Goal: Book appointment/travel/reservation

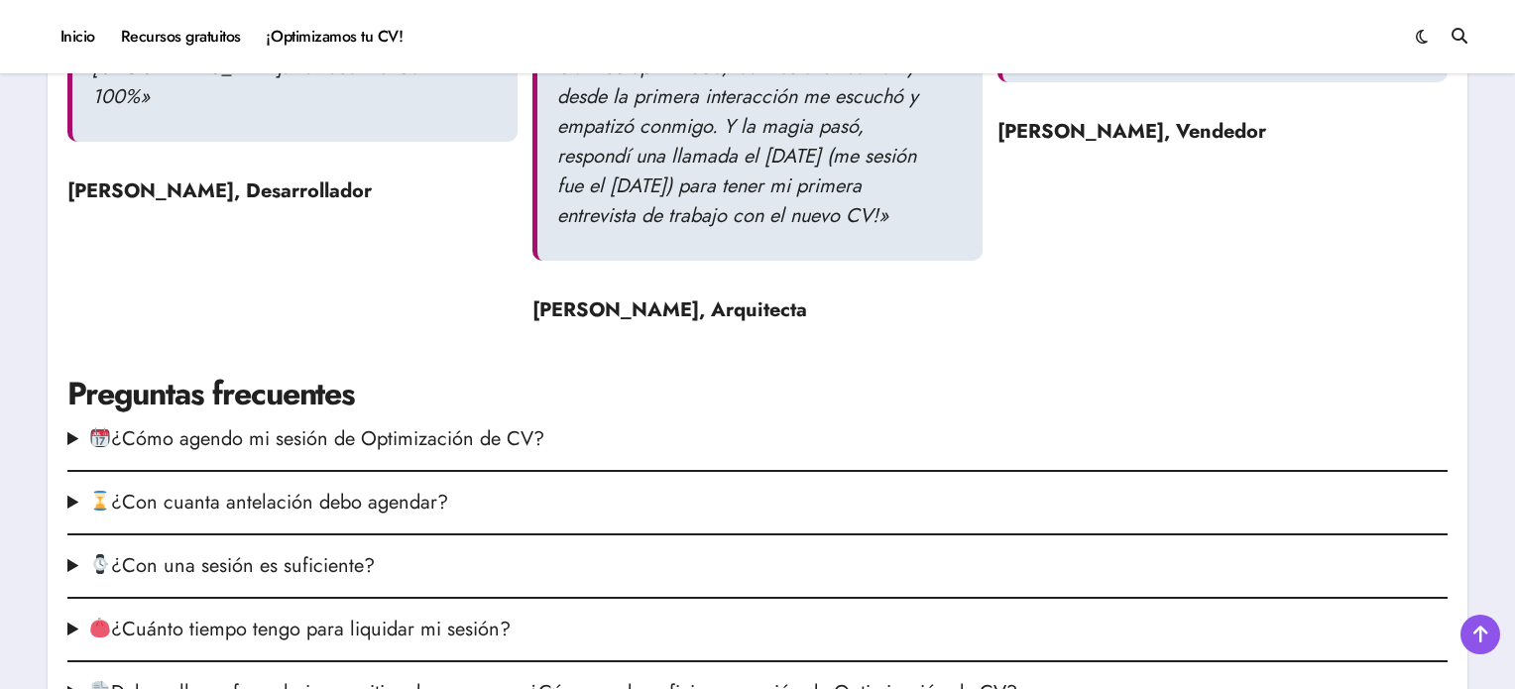
scroll to position [2577, 0]
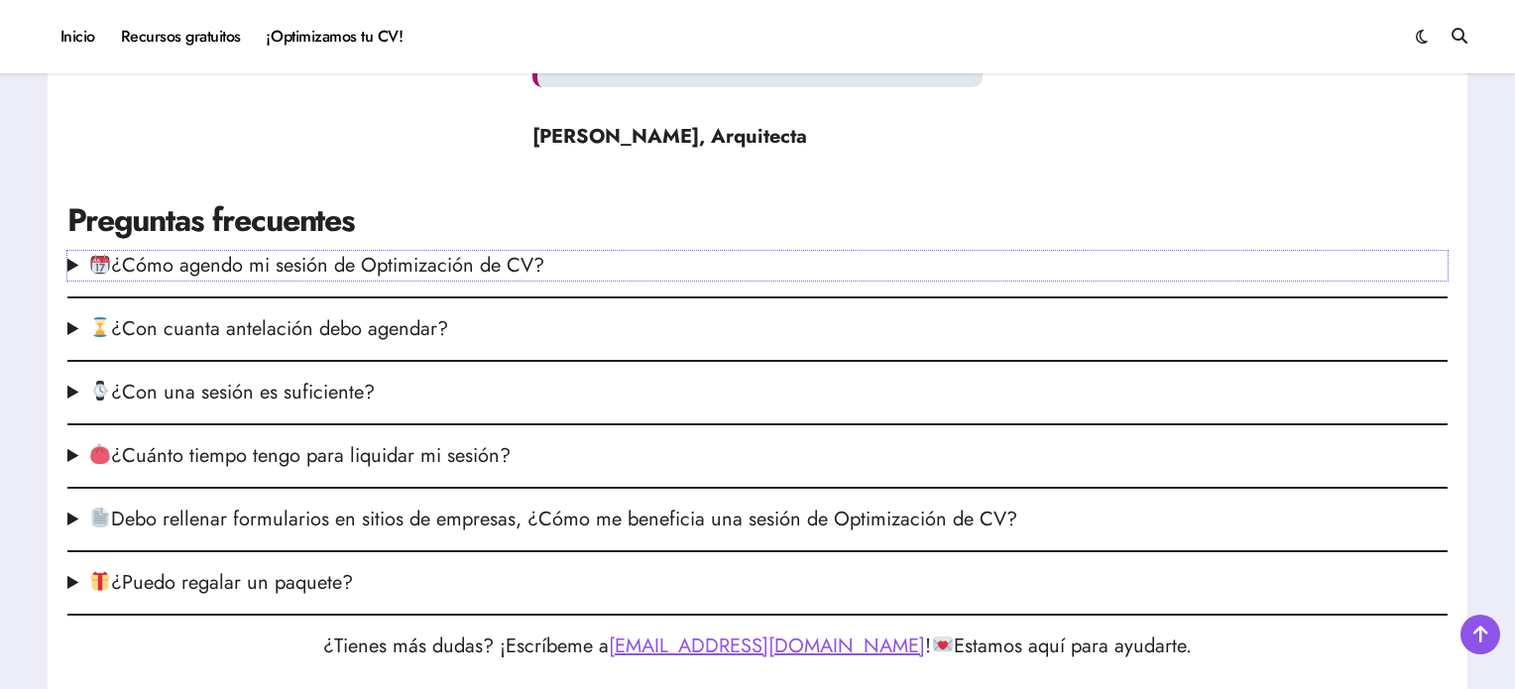
click at [551, 281] on summary "¿Cómo agendo mi sesión de Optimización de CV?" at bounding box center [757, 266] width 1380 height 30
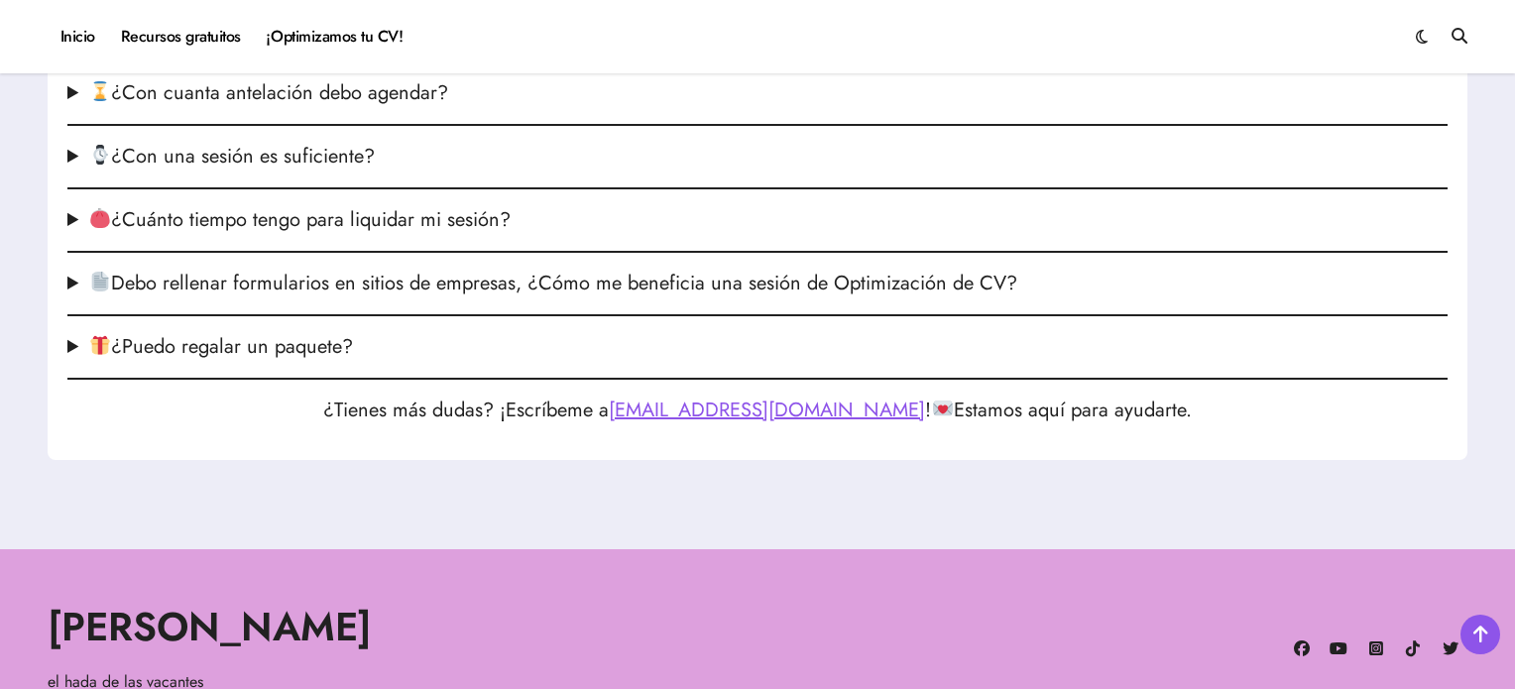
scroll to position [3069, 0]
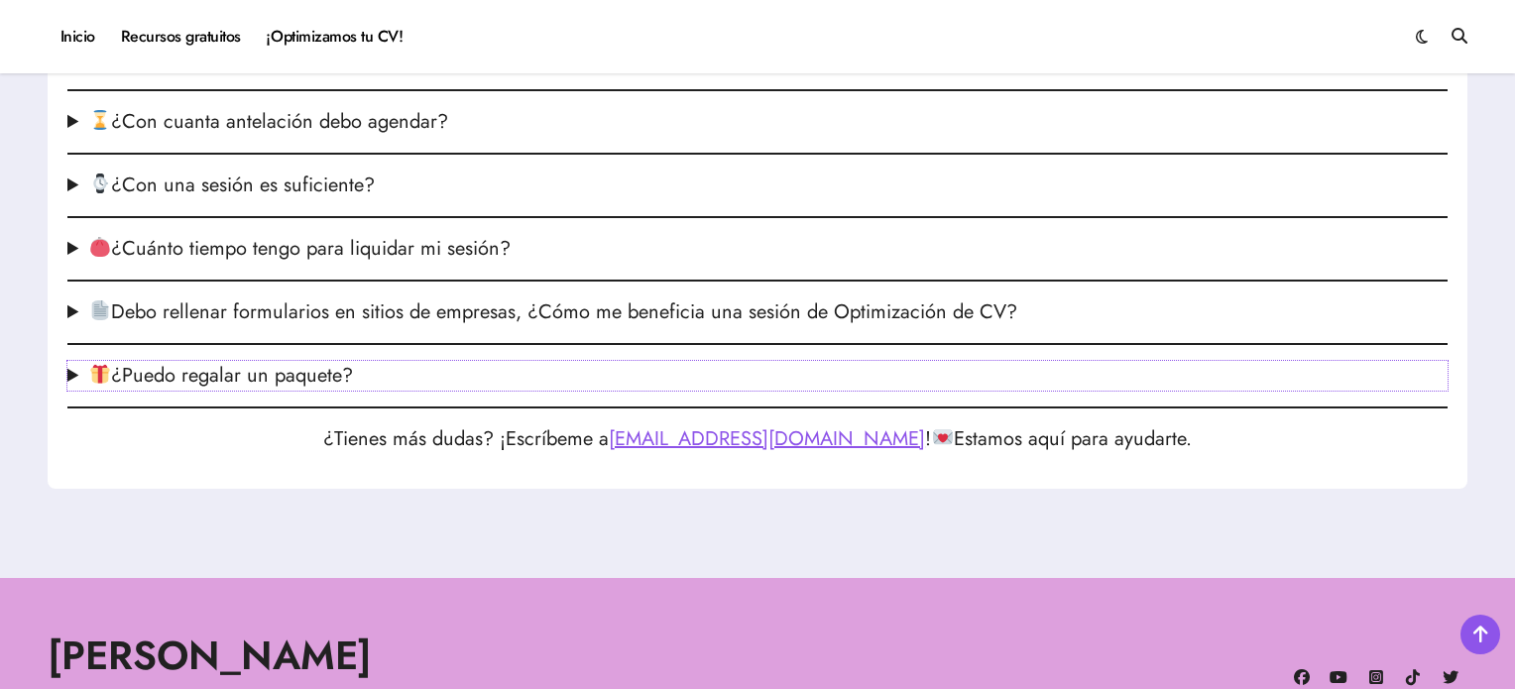
click at [334, 391] on summary "¿Puedo regalar un paquete?" at bounding box center [757, 376] width 1380 height 30
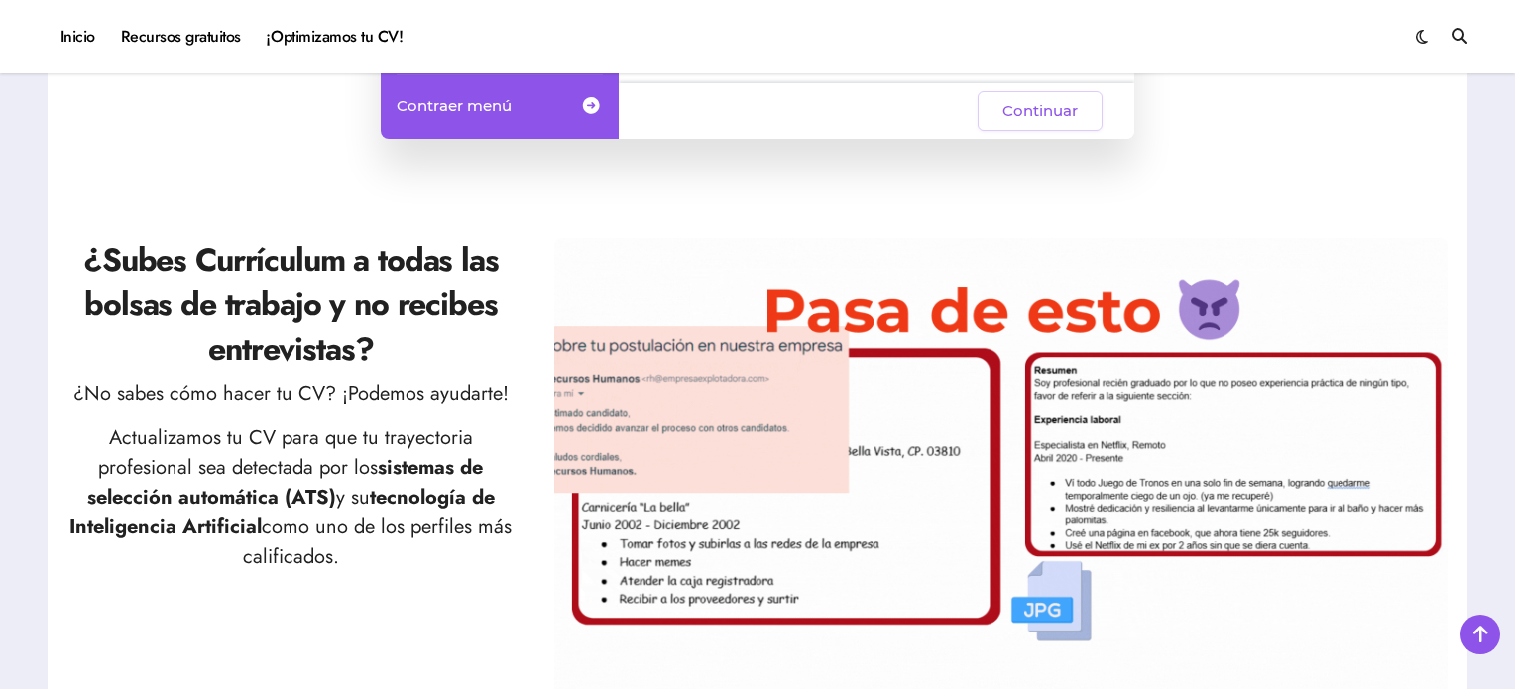
scroll to position [0, 0]
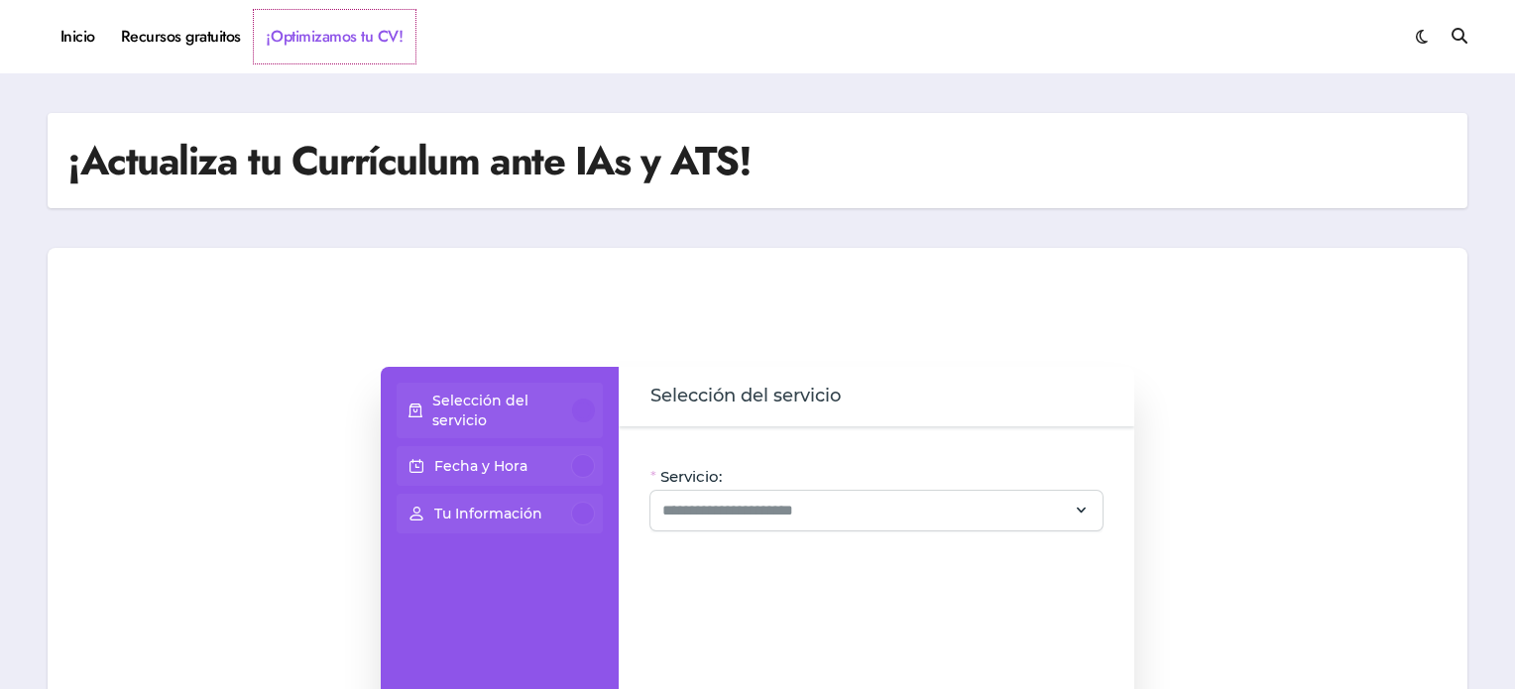
click at [300, 35] on link "¡Optimizamos tu CV!" at bounding box center [335, 37] width 162 height 54
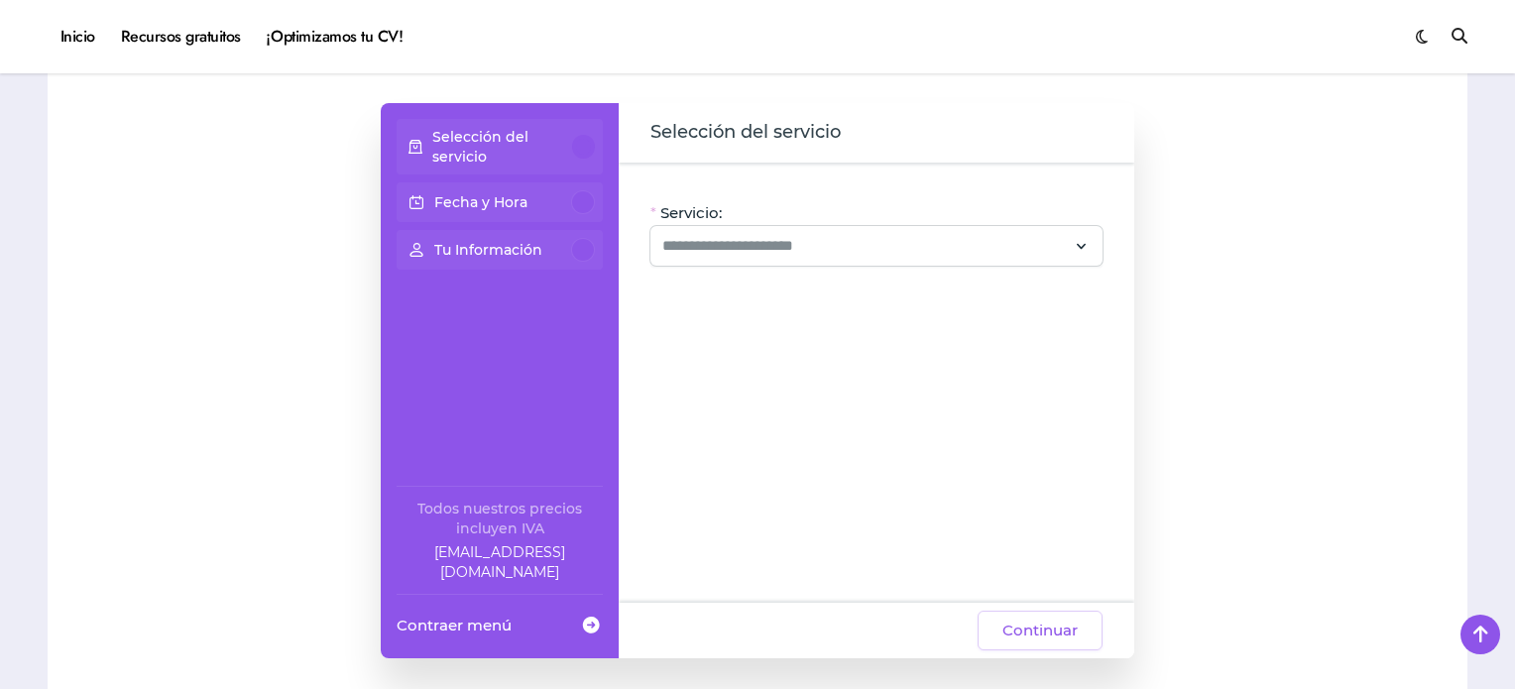
scroll to position [198, 0]
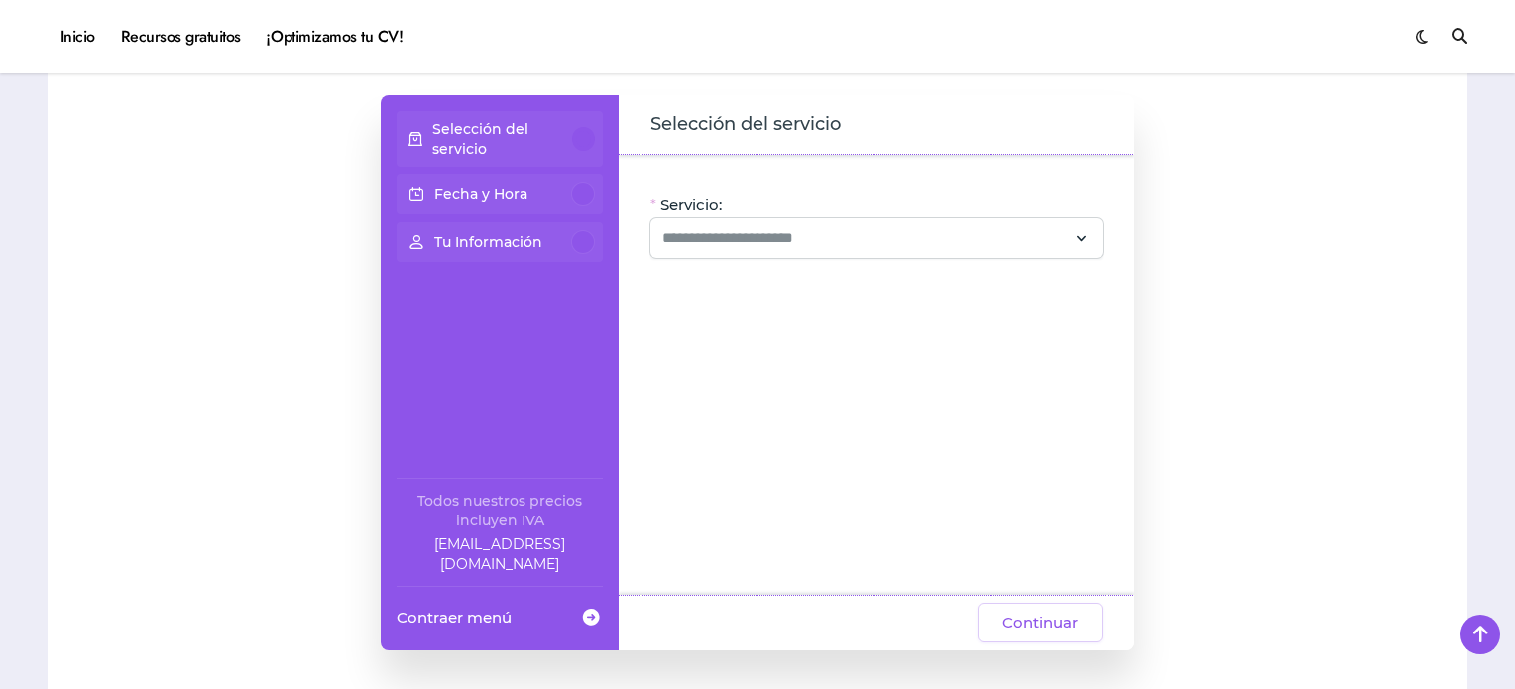
click at [991, 215] on div "Servicio:" at bounding box center [877, 226] width 452 height 64
click at [1023, 229] on input "Servicio:" at bounding box center [864, 238] width 405 height 24
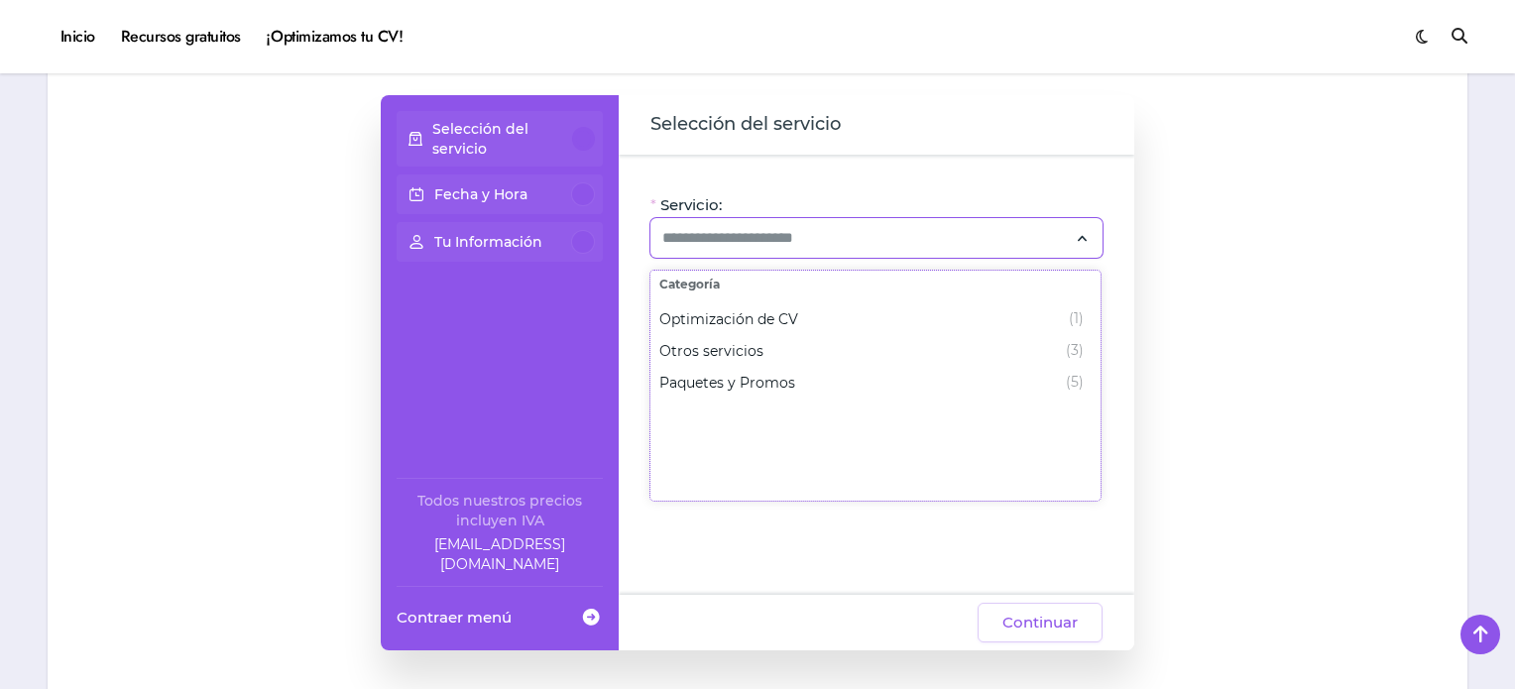
click at [978, 300] on ul "Optimización de CV (1) Otros servicios (3) Paquetes y Promos (5)" at bounding box center [876, 399] width 448 height 202
click at [1171, 198] on div "Selección del servicio Fecha y Hora Tu Información Todos nuestros precios inclu…" at bounding box center [757, 372] width 1380 height 555
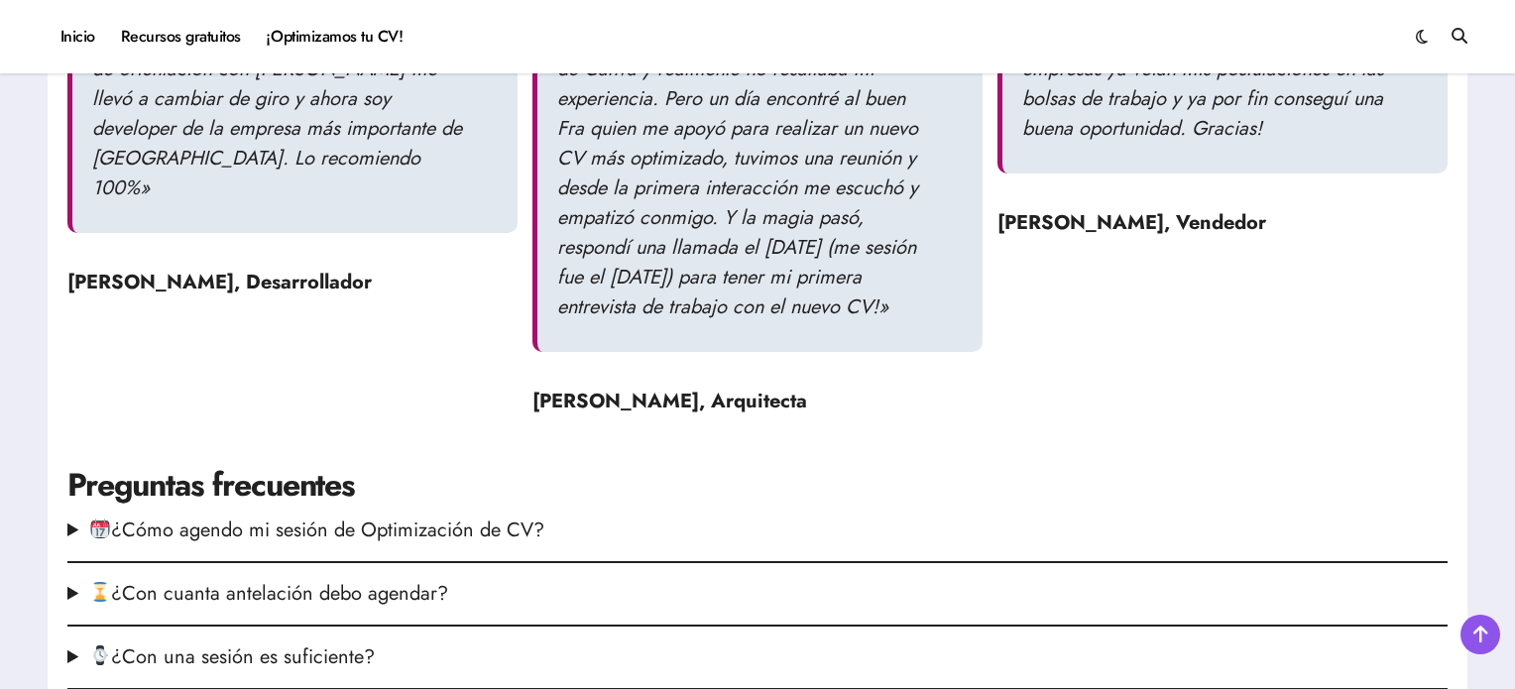
scroll to position [2678, 0]
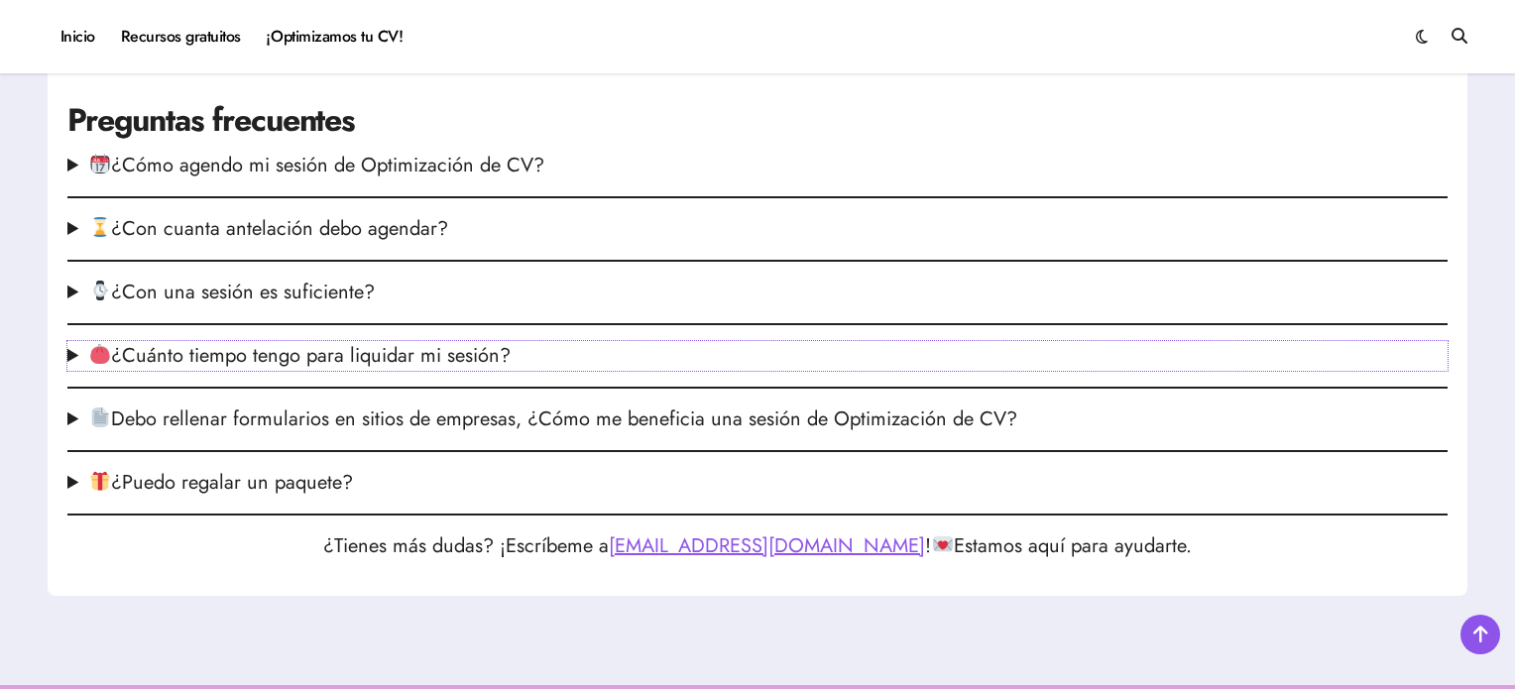
click at [333, 371] on summary "¿Cuánto tiempo tengo para liquidar mi sesión?" at bounding box center [757, 356] width 1380 height 30
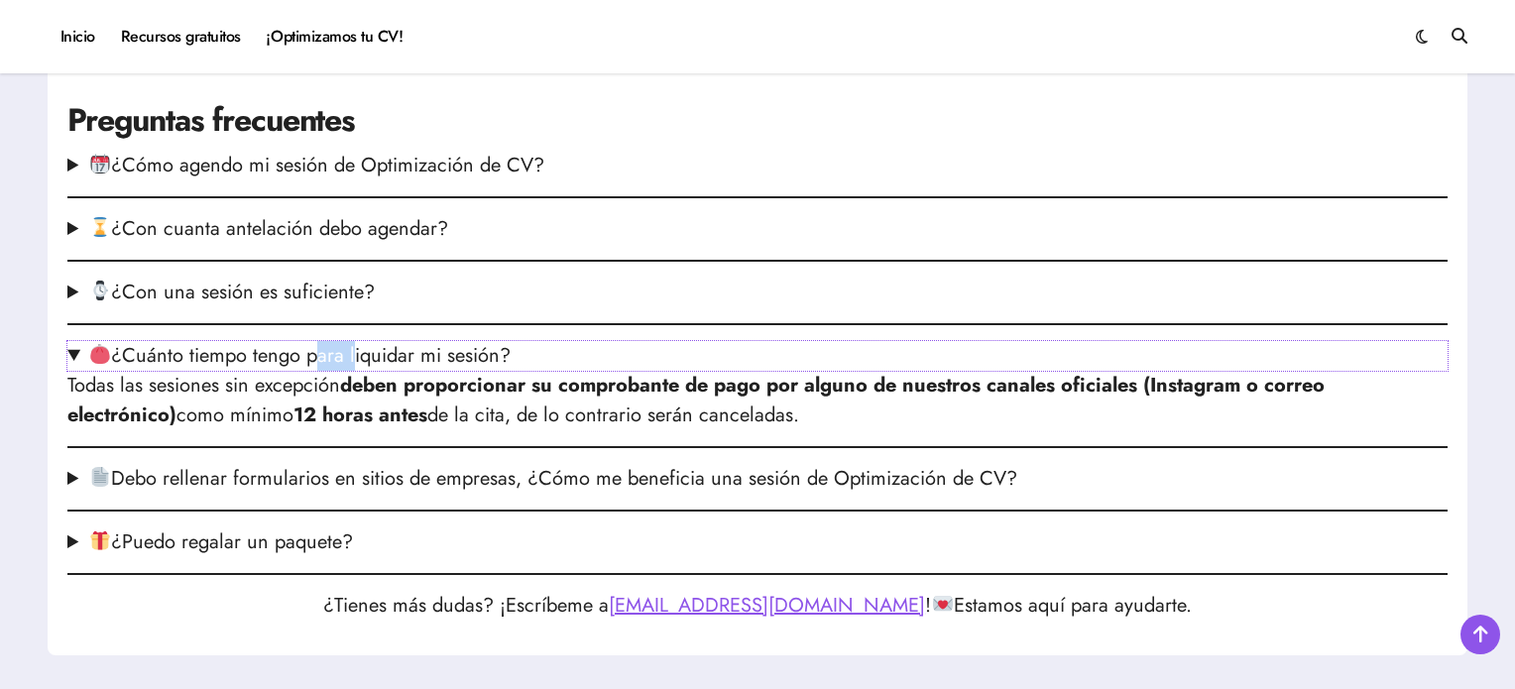
click at [333, 371] on summary "¿Cuánto tiempo tengo para liquidar mi sesión?" at bounding box center [757, 356] width 1380 height 30
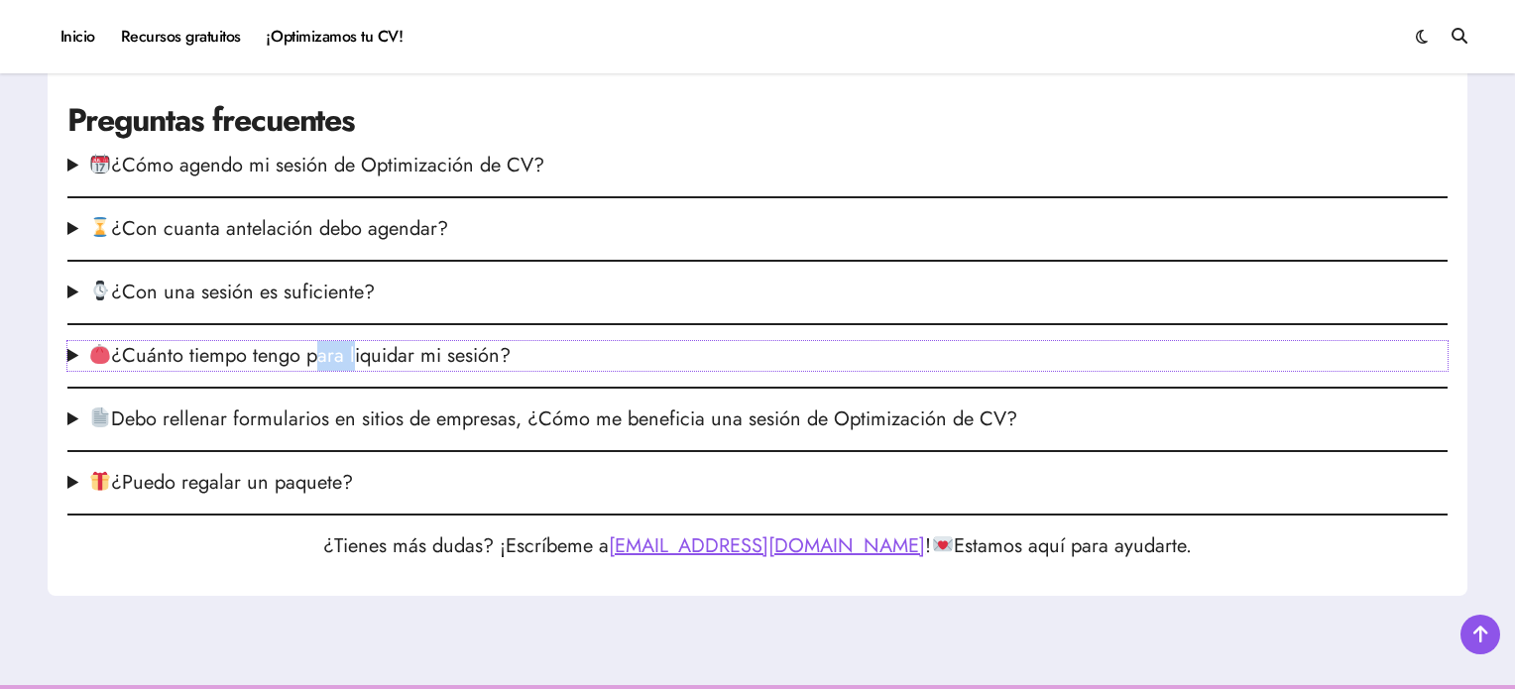
click at [333, 371] on summary "¿Cuánto tiempo tengo para liquidar mi sesión?" at bounding box center [757, 356] width 1380 height 30
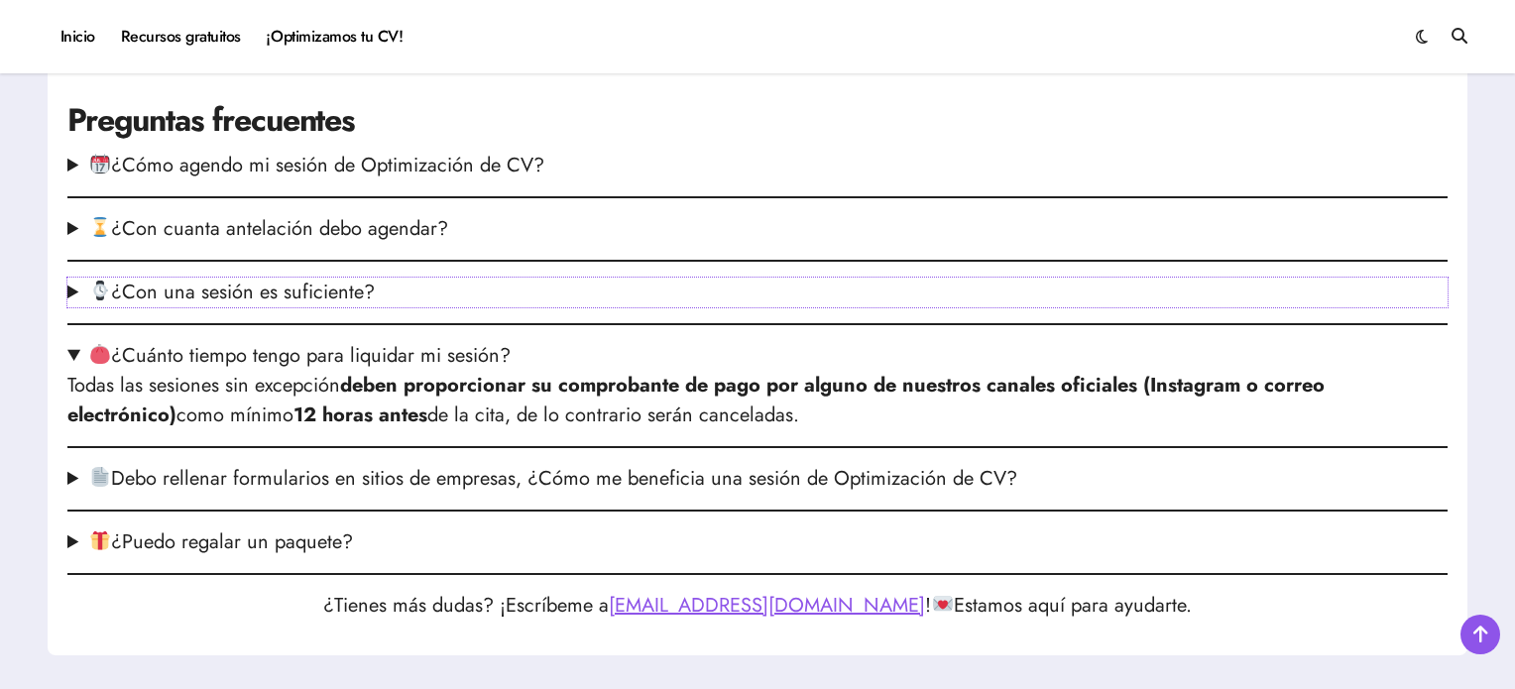
click at [332, 307] on summary "¿Con una sesión es suficiente?" at bounding box center [757, 293] width 1380 height 30
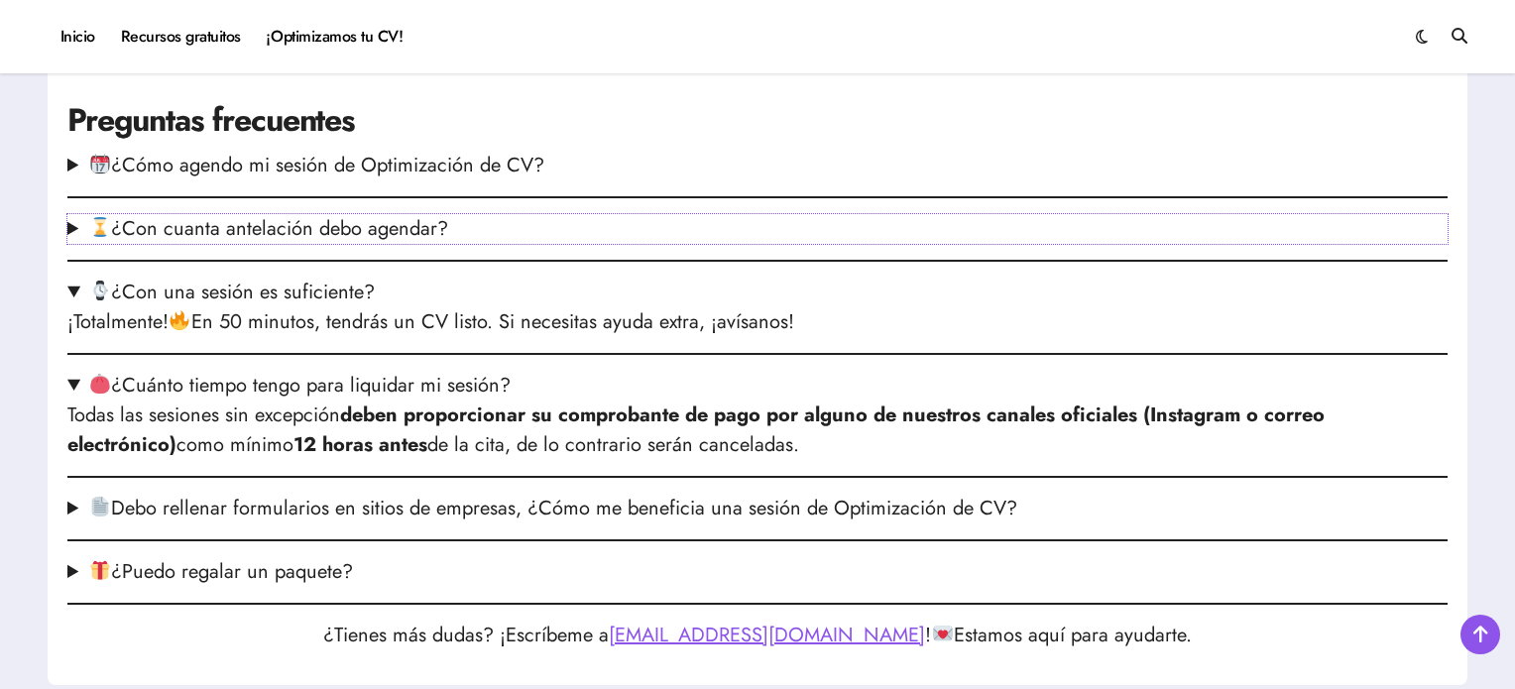
click at [268, 244] on summary "¿Con cuanta antelación debo agendar?" at bounding box center [757, 229] width 1380 height 30
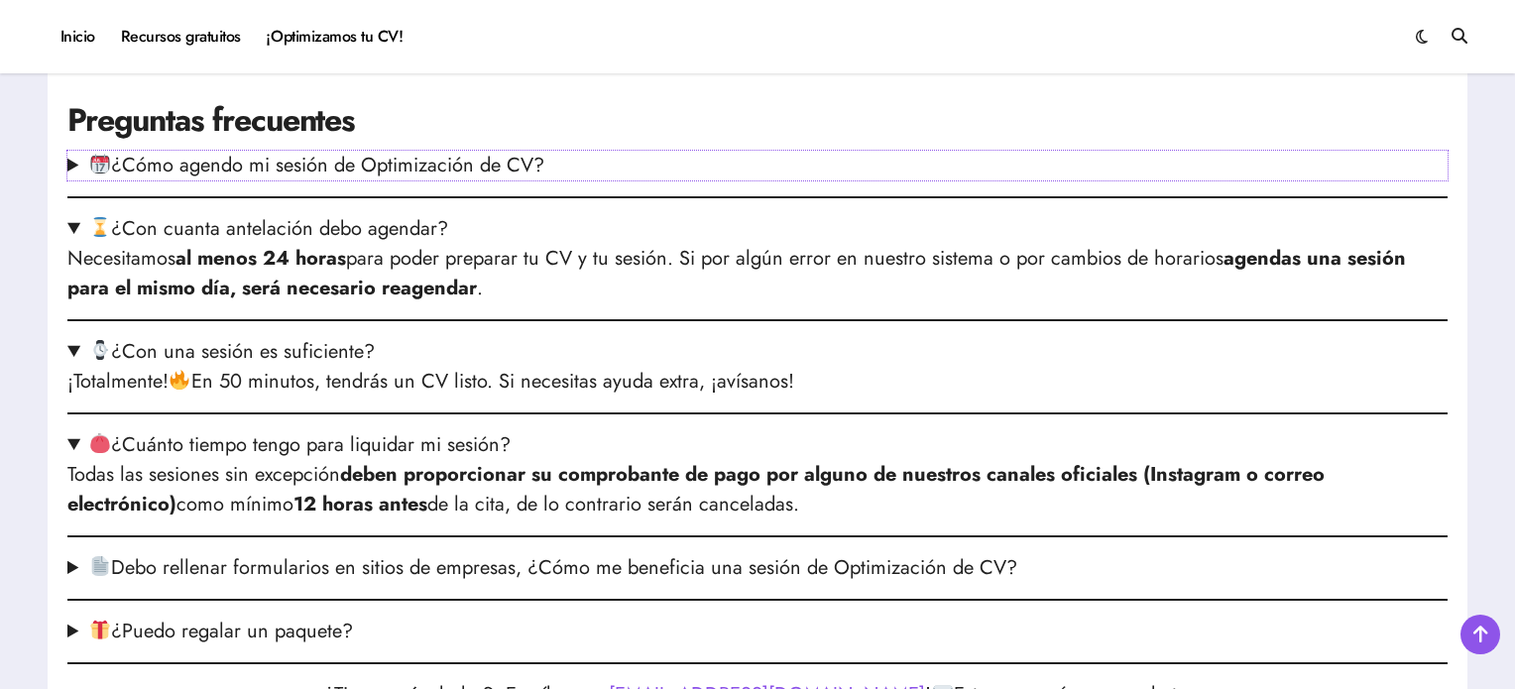
click at [304, 180] on summary "¿Cómo agendo mi sesión de Optimización de CV?" at bounding box center [757, 166] width 1380 height 30
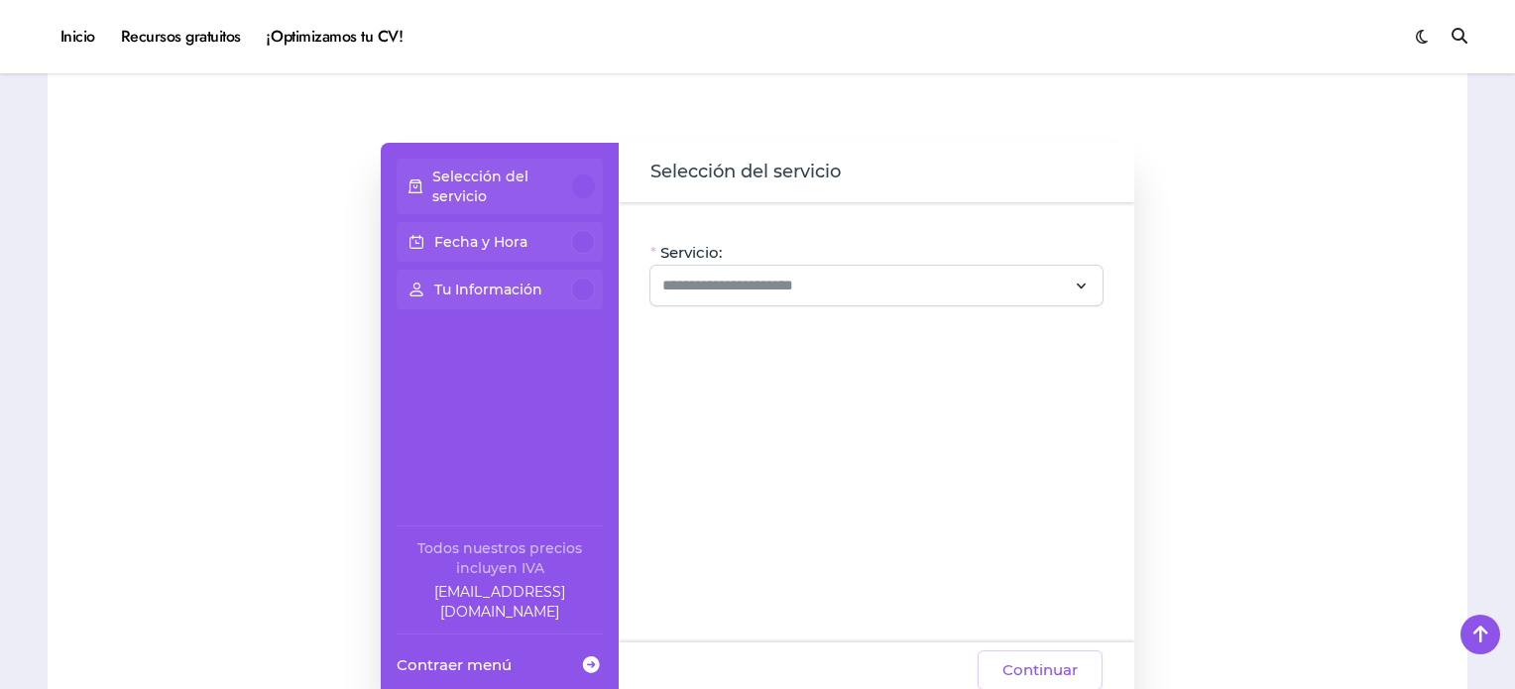
scroll to position [0, 0]
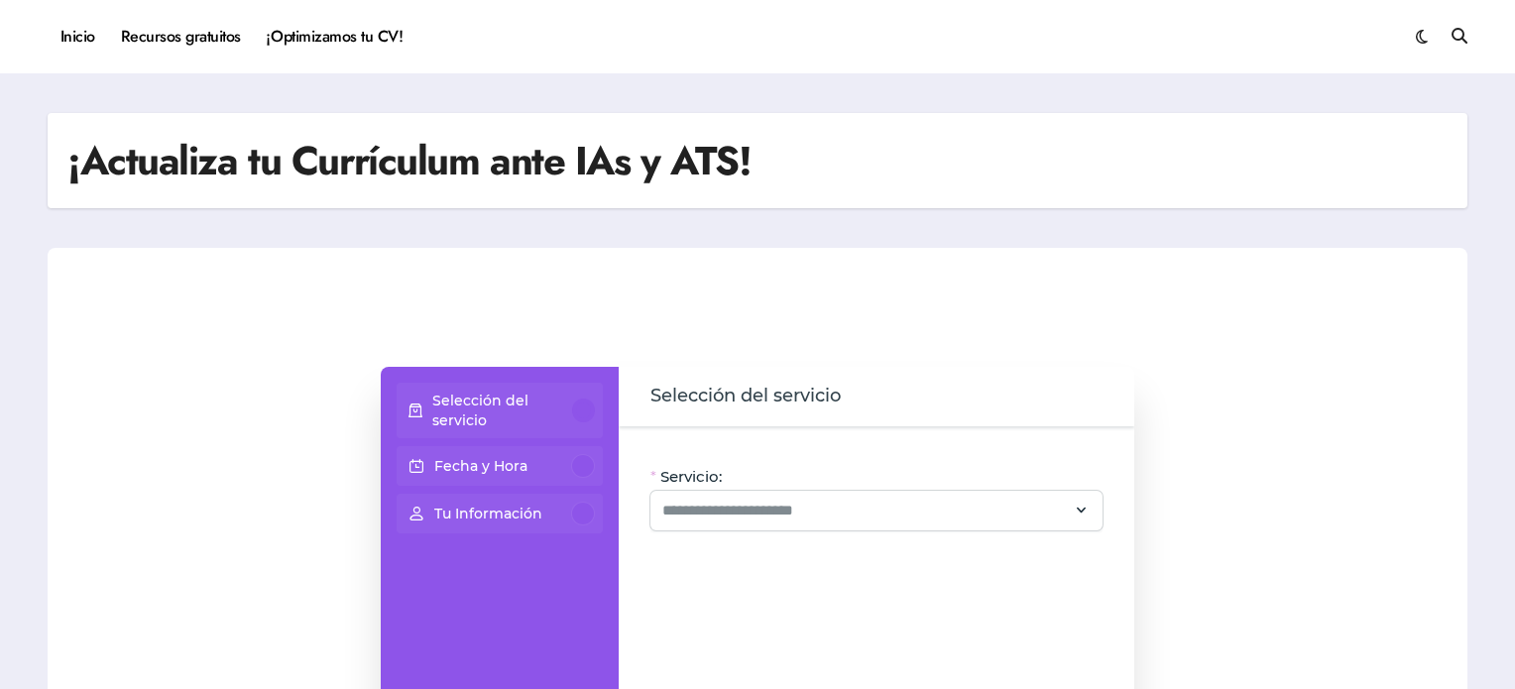
click at [552, 449] on div "Fecha y Hora" at bounding box center [500, 466] width 206 height 40
click at [568, 470] on div "Fecha y Hora" at bounding box center [500, 466] width 190 height 24
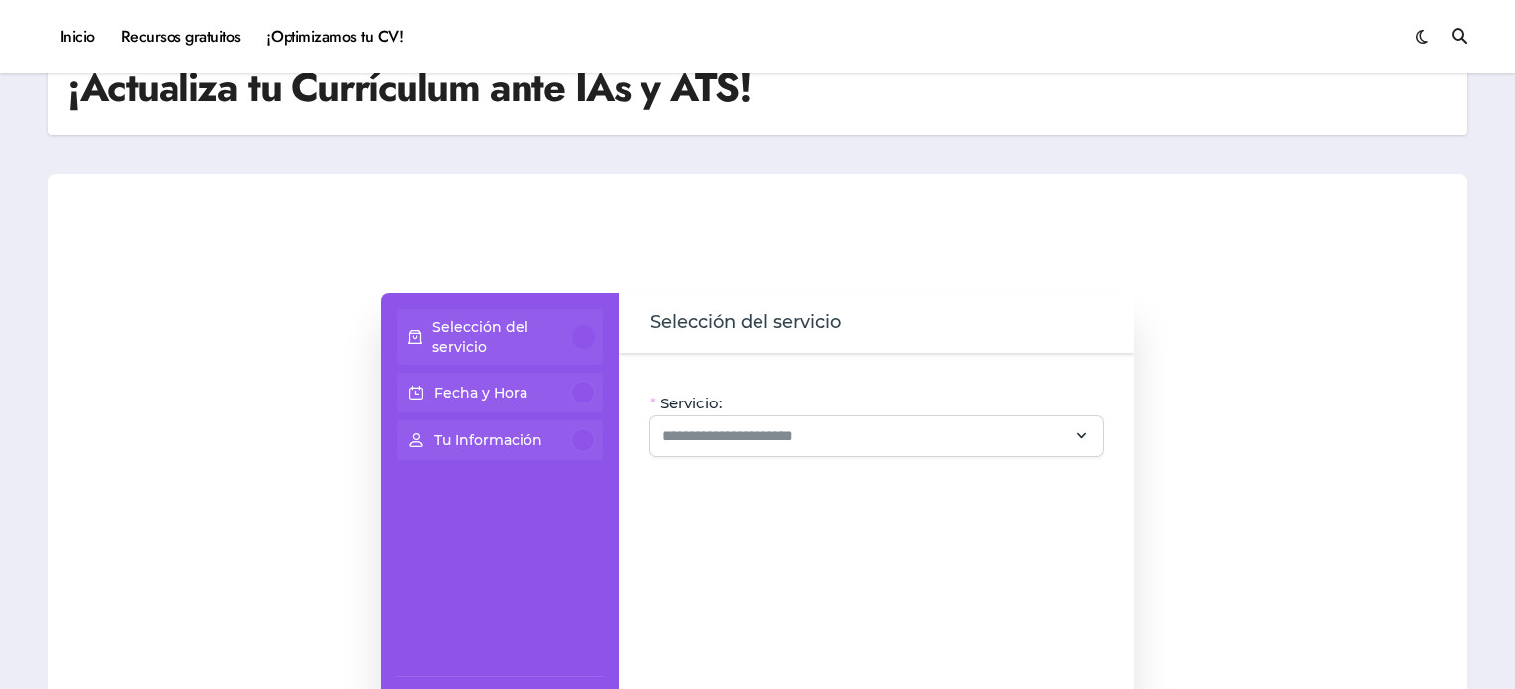
scroll to position [167, 0]
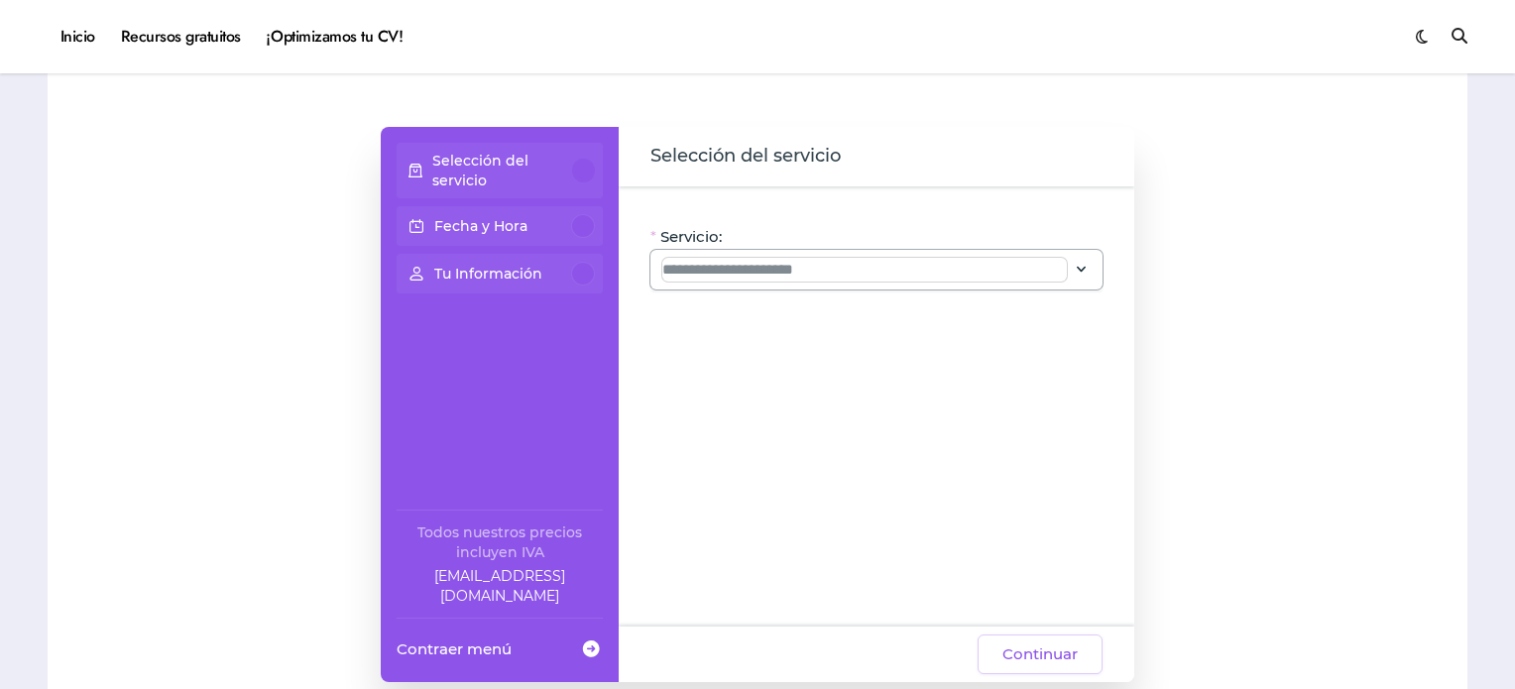
click at [1018, 259] on input "Servicio:" at bounding box center [864, 270] width 405 height 24
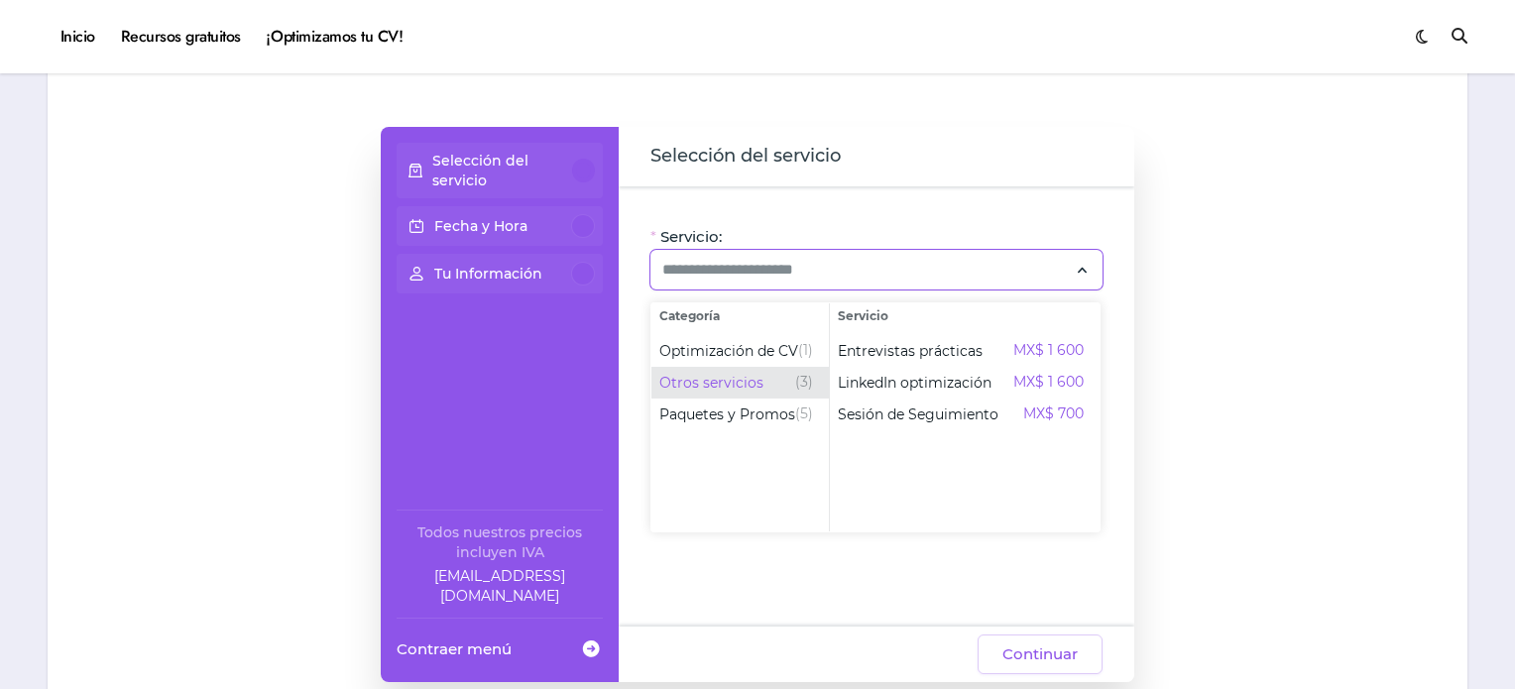
click at [781, 378] on div "Otros servicios (3)" at bounding box center [736, 383] width 154 height 24
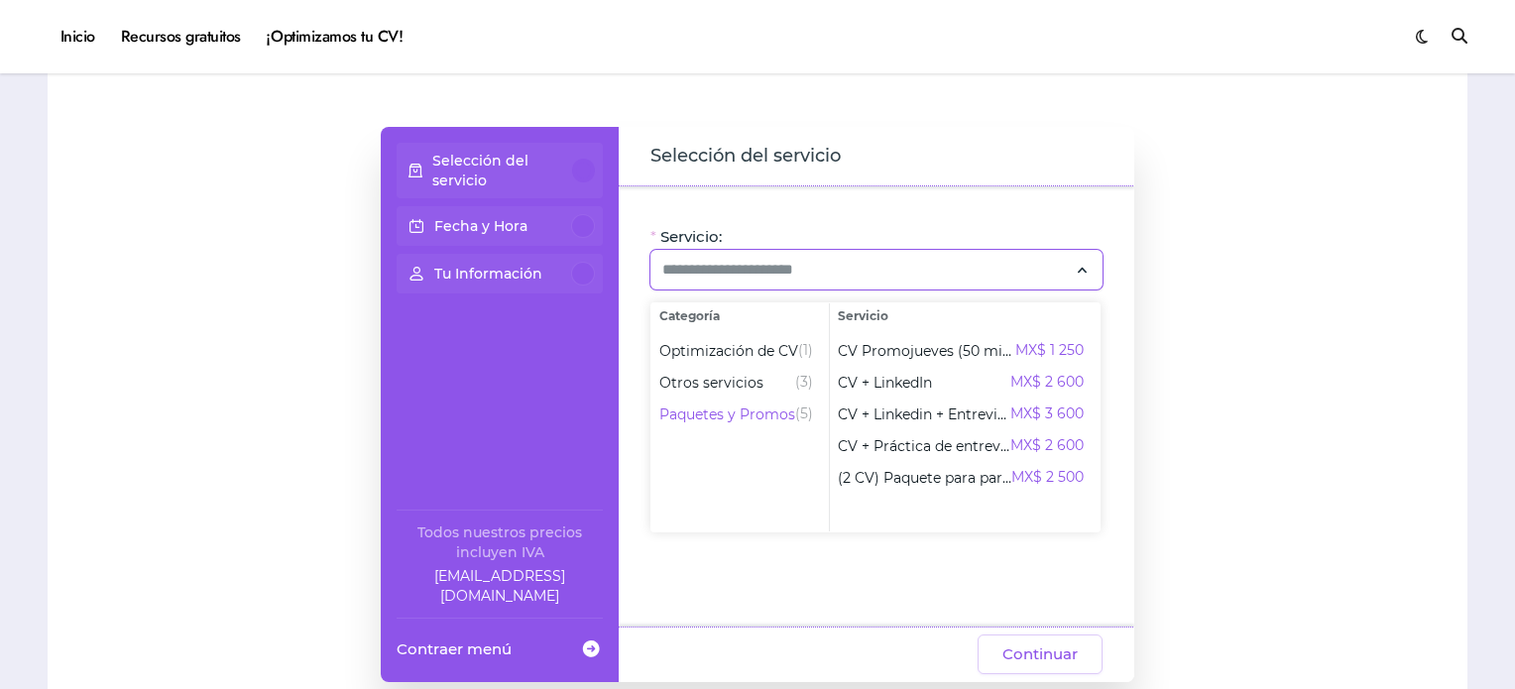
click at [1115, 187] on div "Servicio: Oye, hay paquetes especiales con este servicio, ¡consúltalos! CV + Li…" at bounding box center [877, 406] width 516 height 440
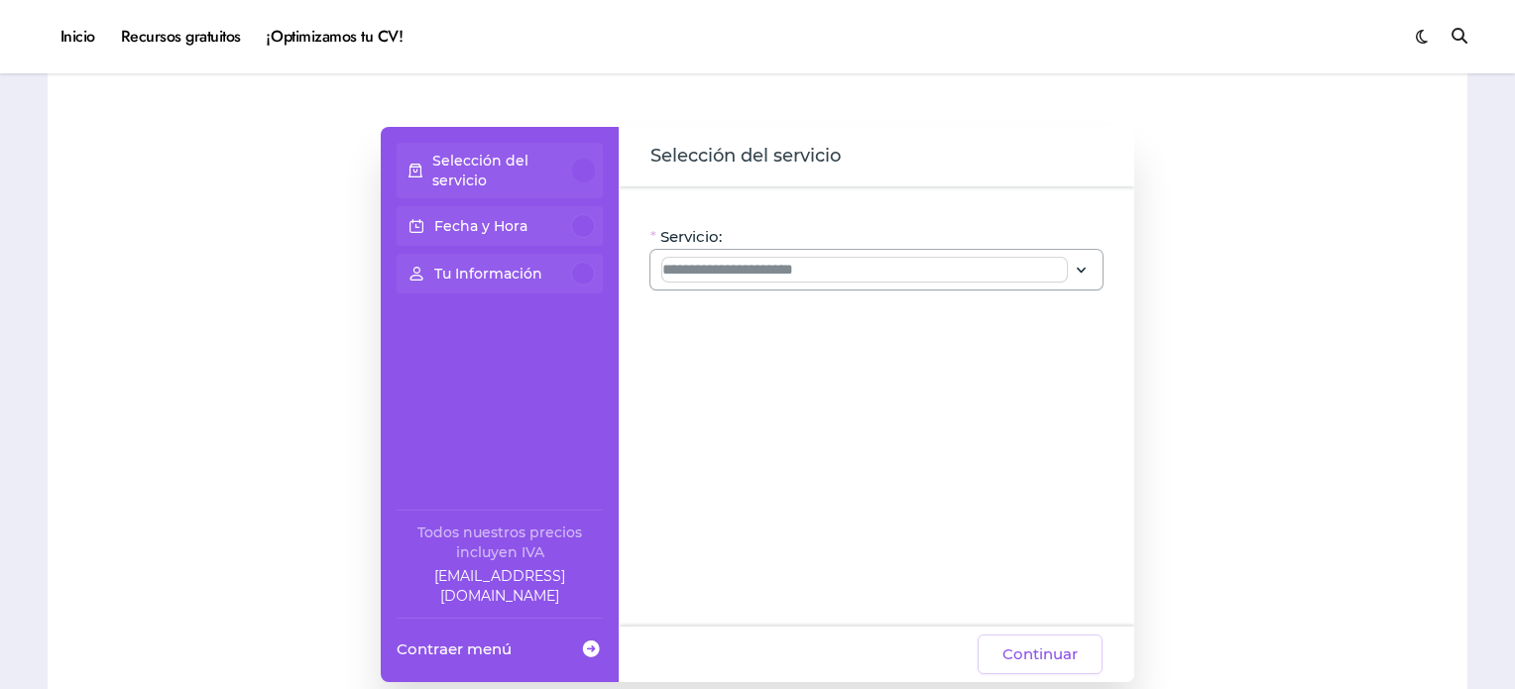
click at [757, 270] on input "Servicio:" at bounding box center [864, 270] width 405 height 24
click at [539, 266] on p "Tu Información" at bounding box center [488, 274] width 108 height 20
click at [586, 275] on div at bounding box center [583, 274] width 24 height 24
click at [563, 236] on div "Fecha y Hora" at bounding box center [500, 226] width 190 height 24
click at [658, 259] on div at bounding box center [877, 270] width 452 height 40
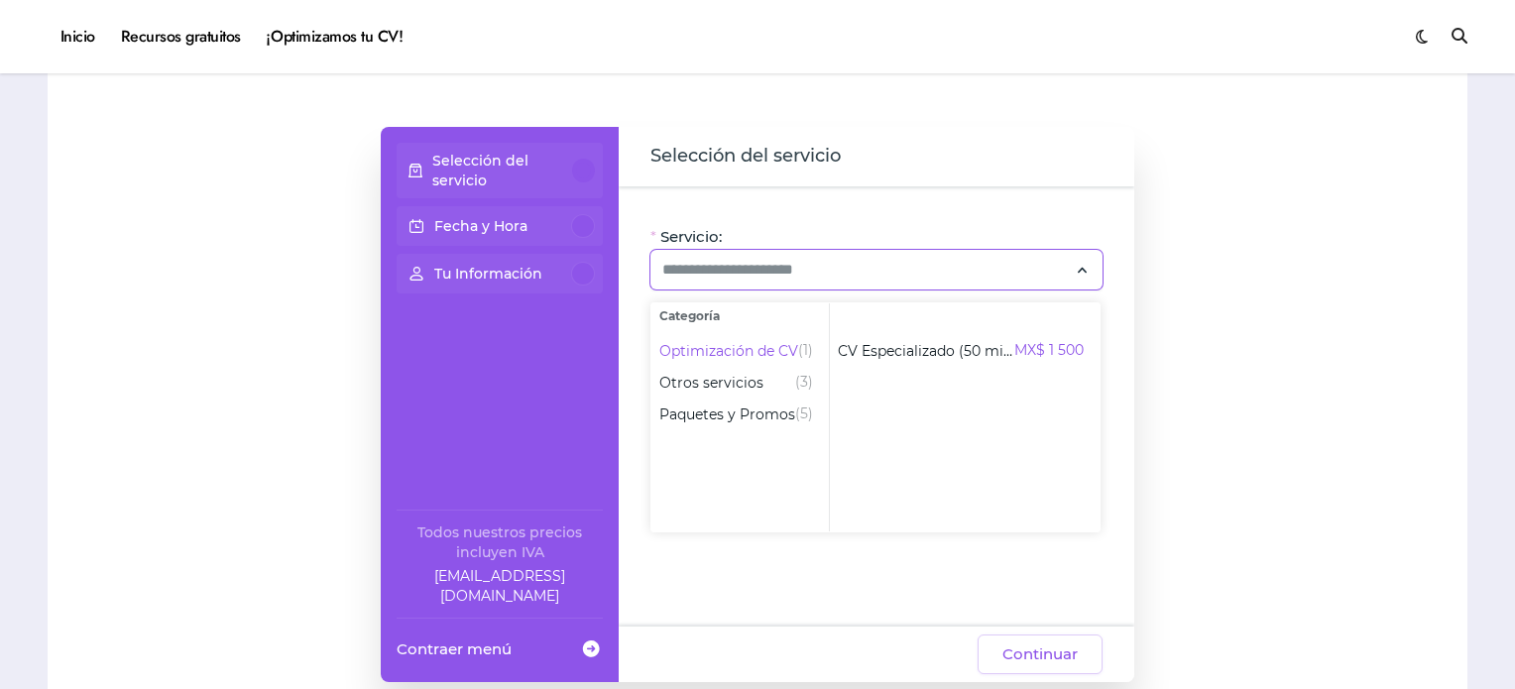
click at [544, 302] on div "Selección del servicio Fecha y Hora Tu Información Todos nuestros precios inclu…" at bounding box center [500, 404] width 238 height 555
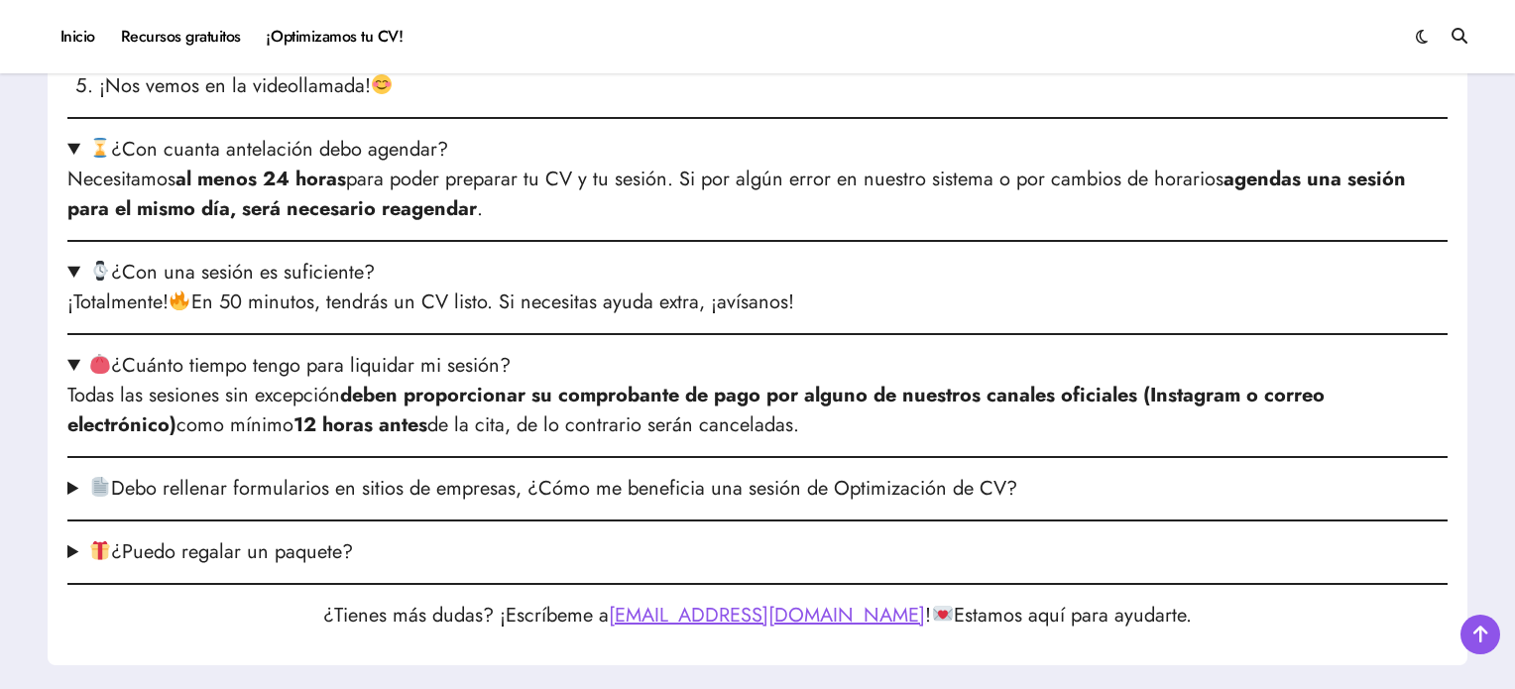
scroll to position [3175, 0]
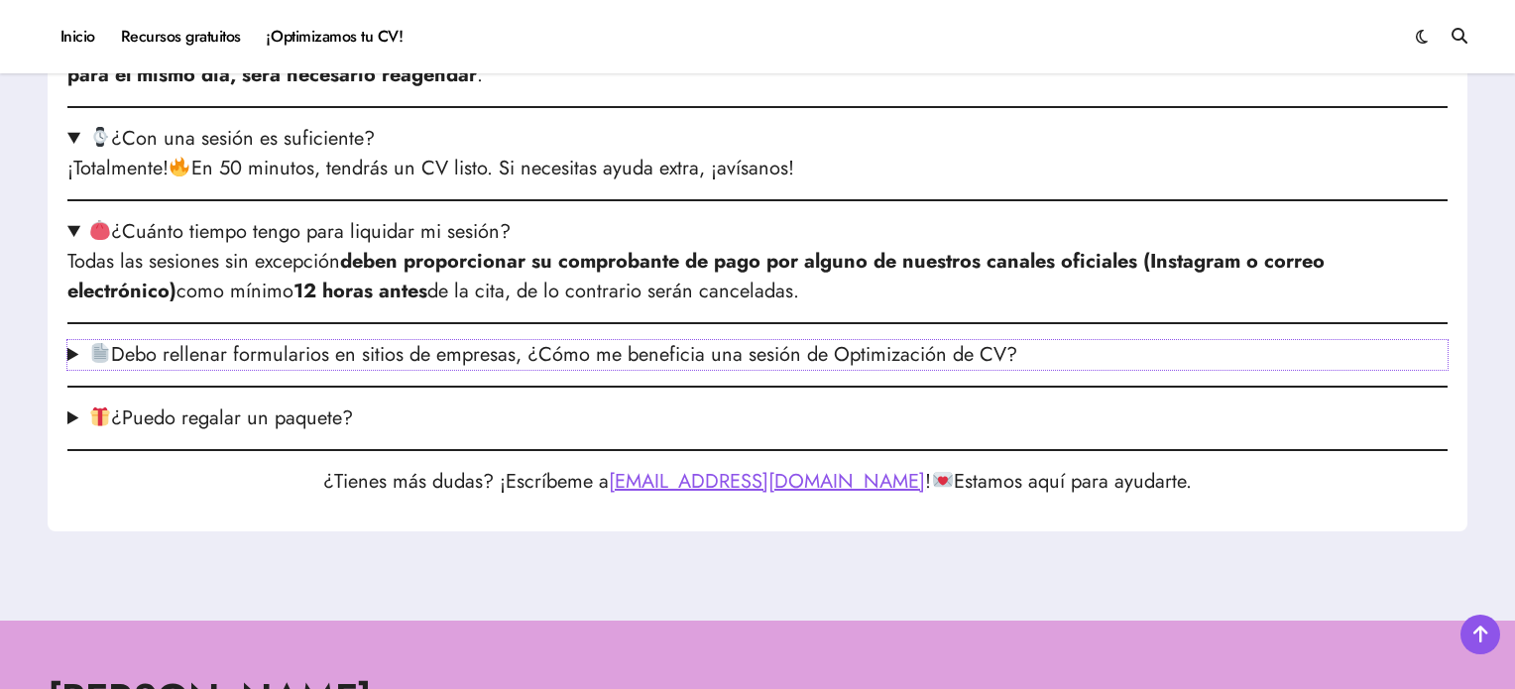
click at [371, 369] on summary "Debo rellenar formularios en sitios de empresas, ¿Cómo me beneficia una sesión …" at bounding box center [757, 355] width 1380 height 30
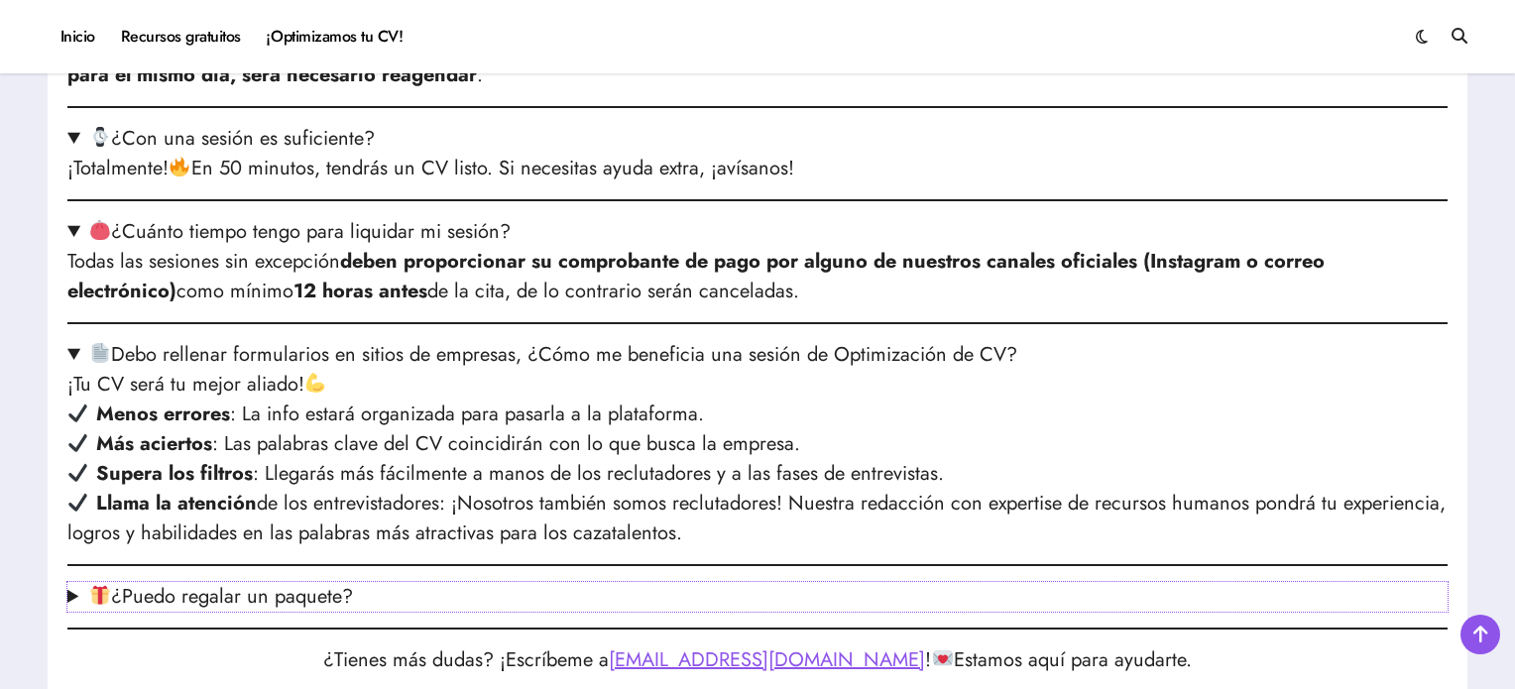
click at [278, 612] on summary "¿Puedo regalar un paquete?" at bounding box center [757, 597] width 1380 height 30
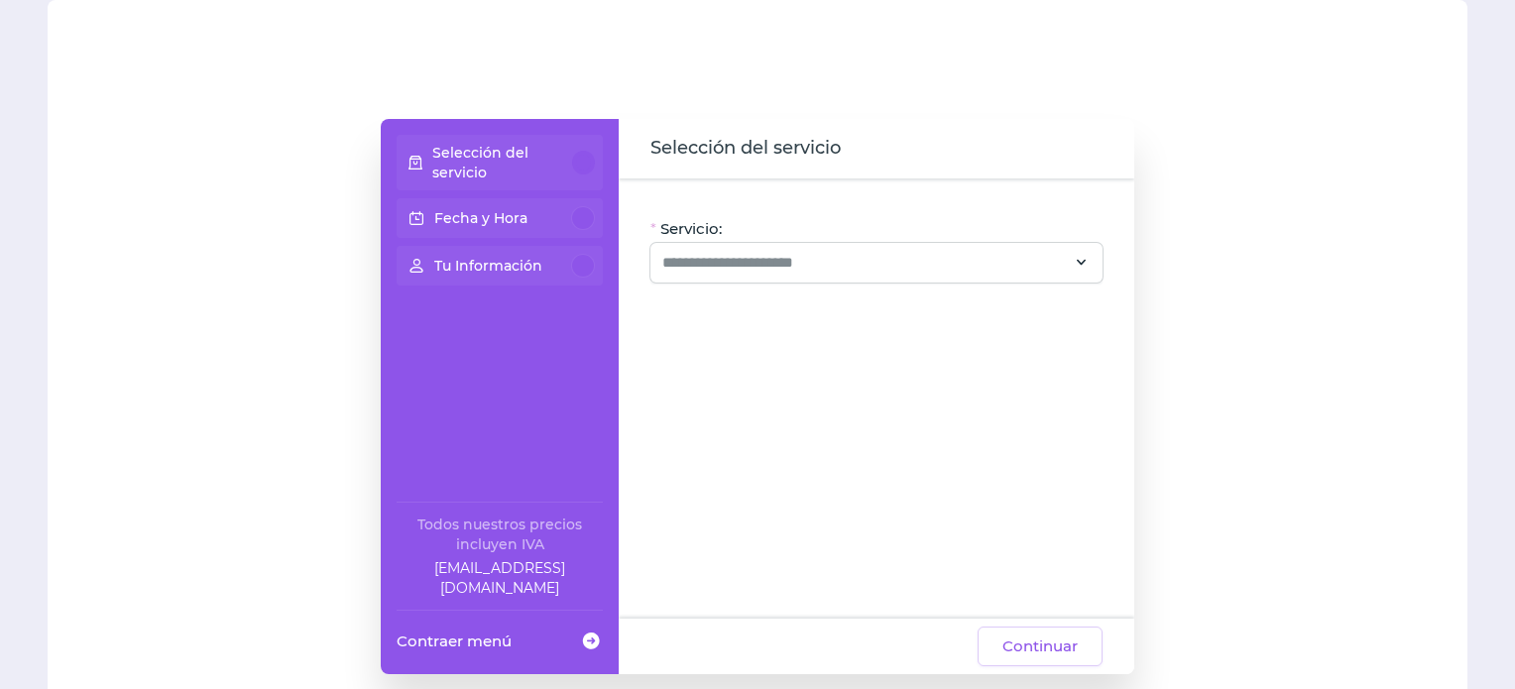
scroll to position [0, 0]
